Goal: Task Accomplishment & Management: Manage account settings

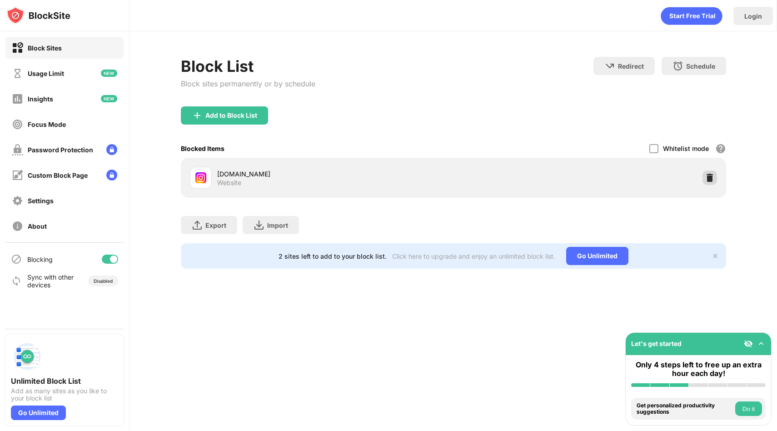
click at [711, 182] on div at bounding box center [710, 177] width 15 height 15
